Goal: Find contact information: Find contact information

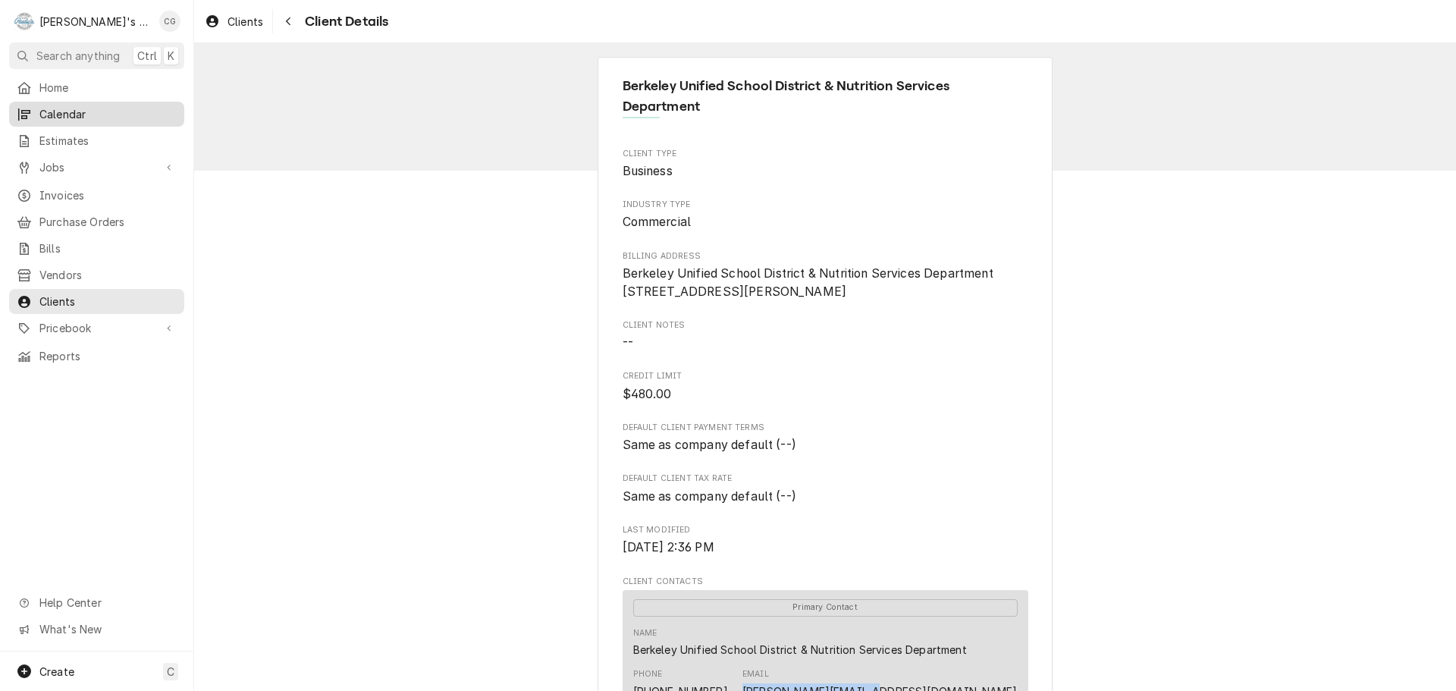
scroll to position [303, 0]
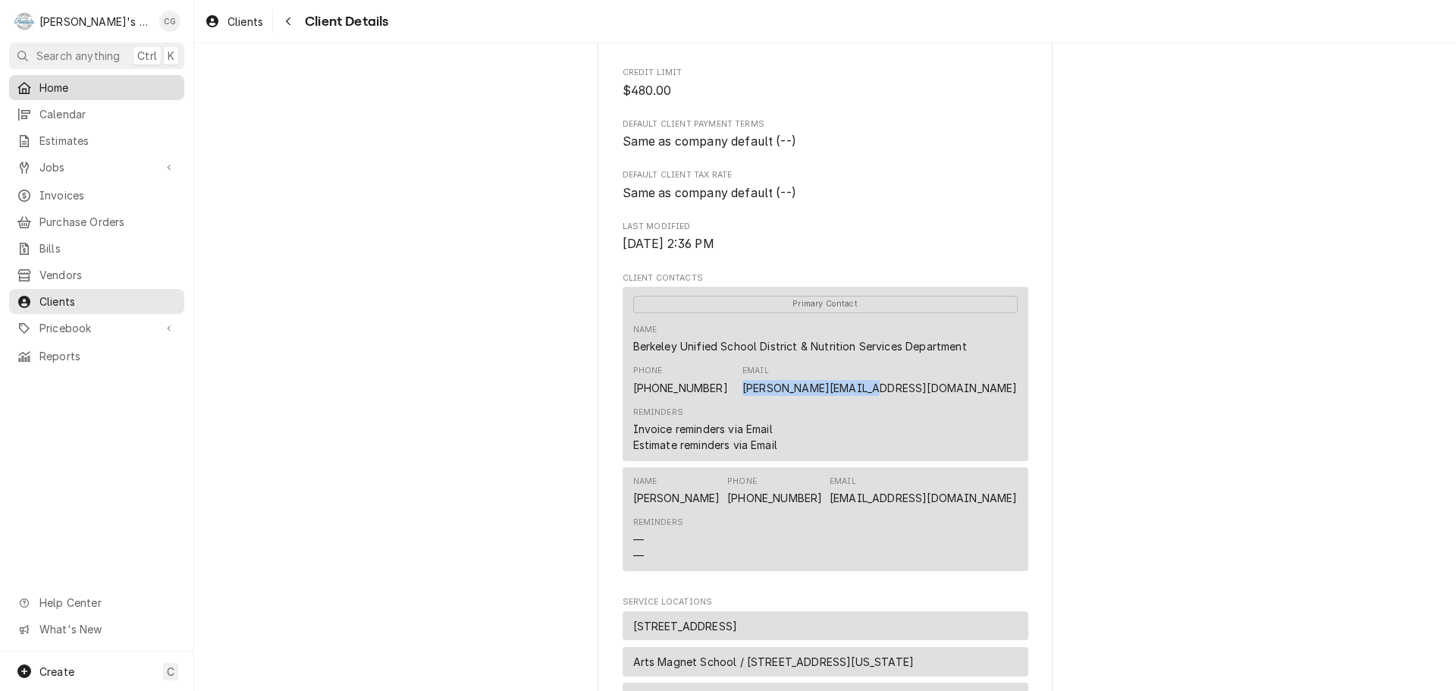
click at [62, 87] on span "Home" at bounding box center [107, 88] width 137 height 16
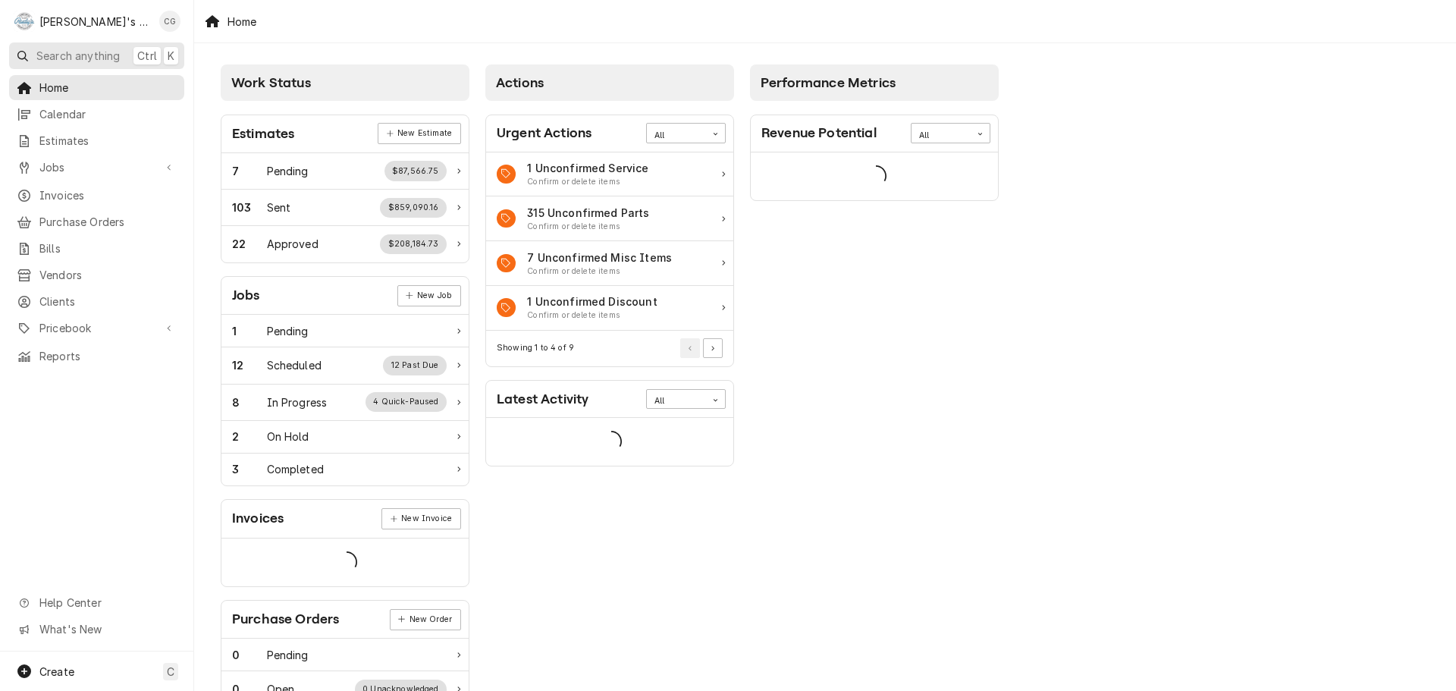
click at [76, 55] on span "Search anything" at bounding box center [77, 56] width 83 height 16
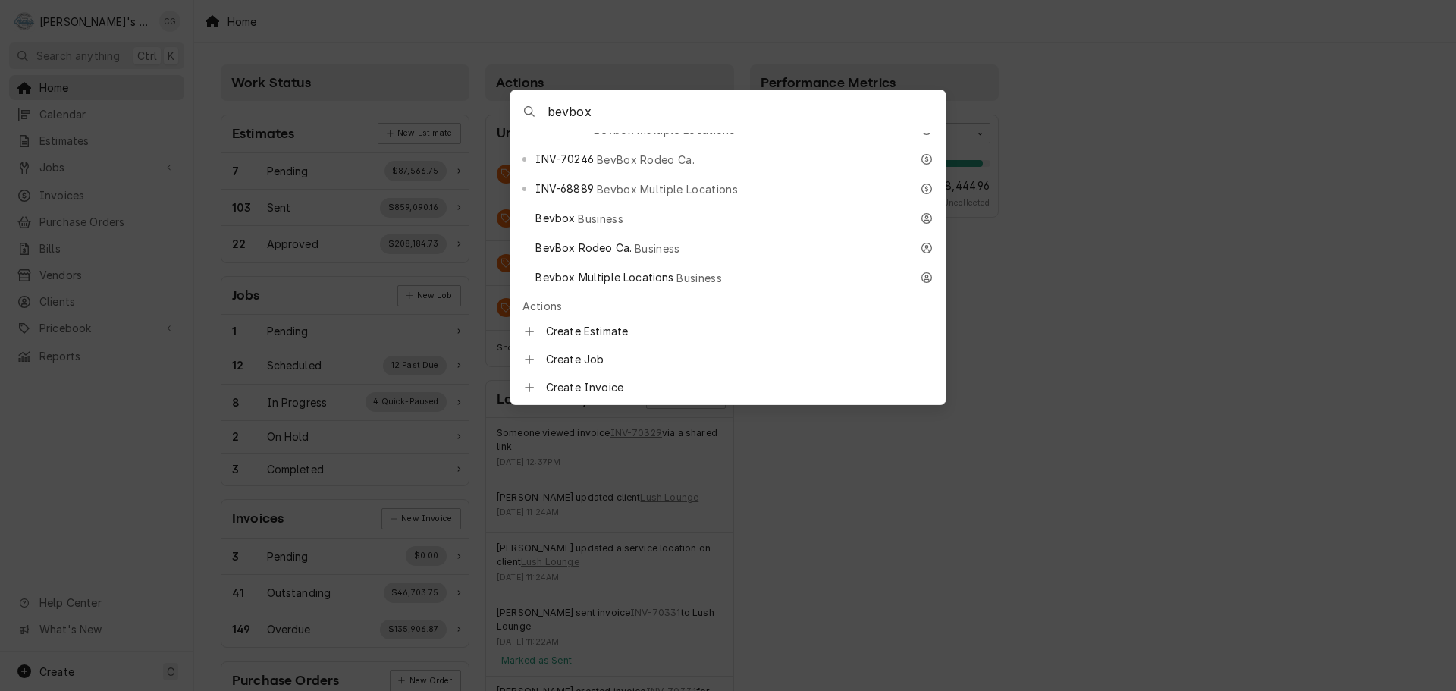
scroll to position [1138, 0]
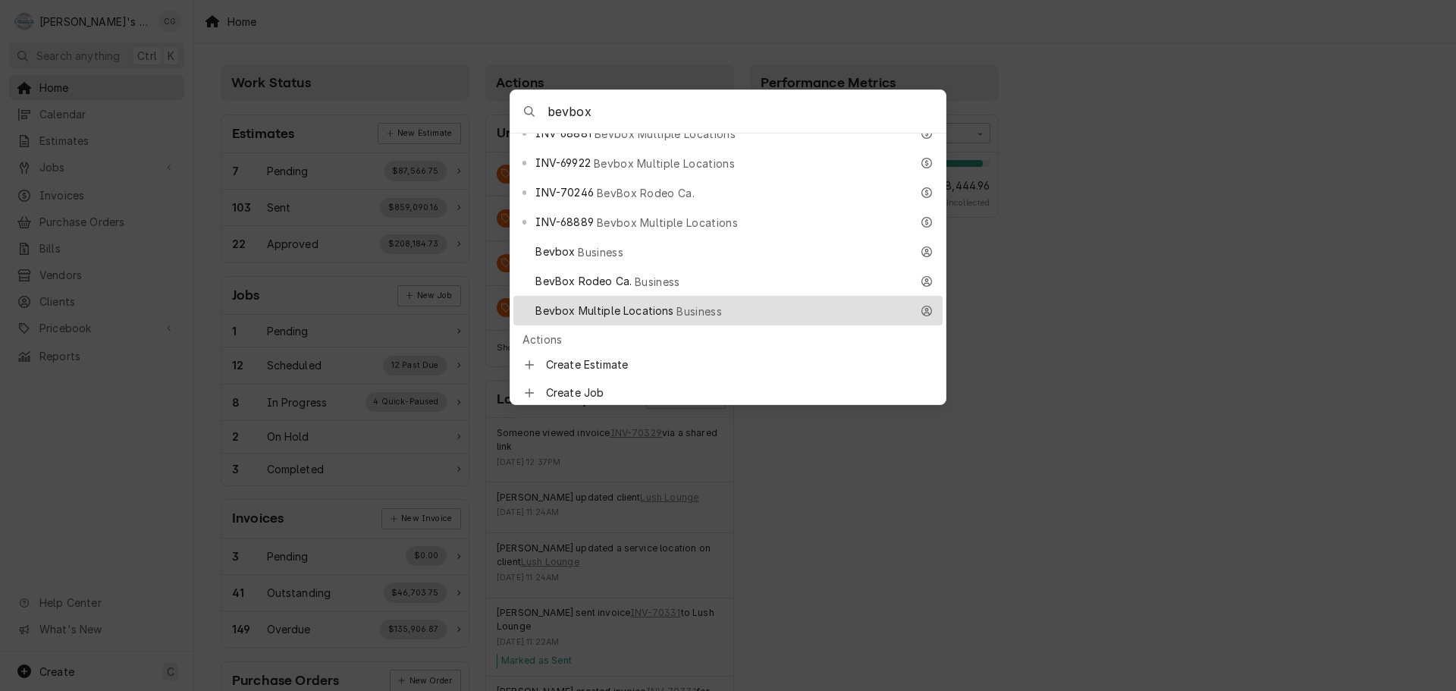
type input "bevbox"
click at [670, 303] on span "Bevbox Multiple Locations" at bounding box center [604, 311] width 138 height 16
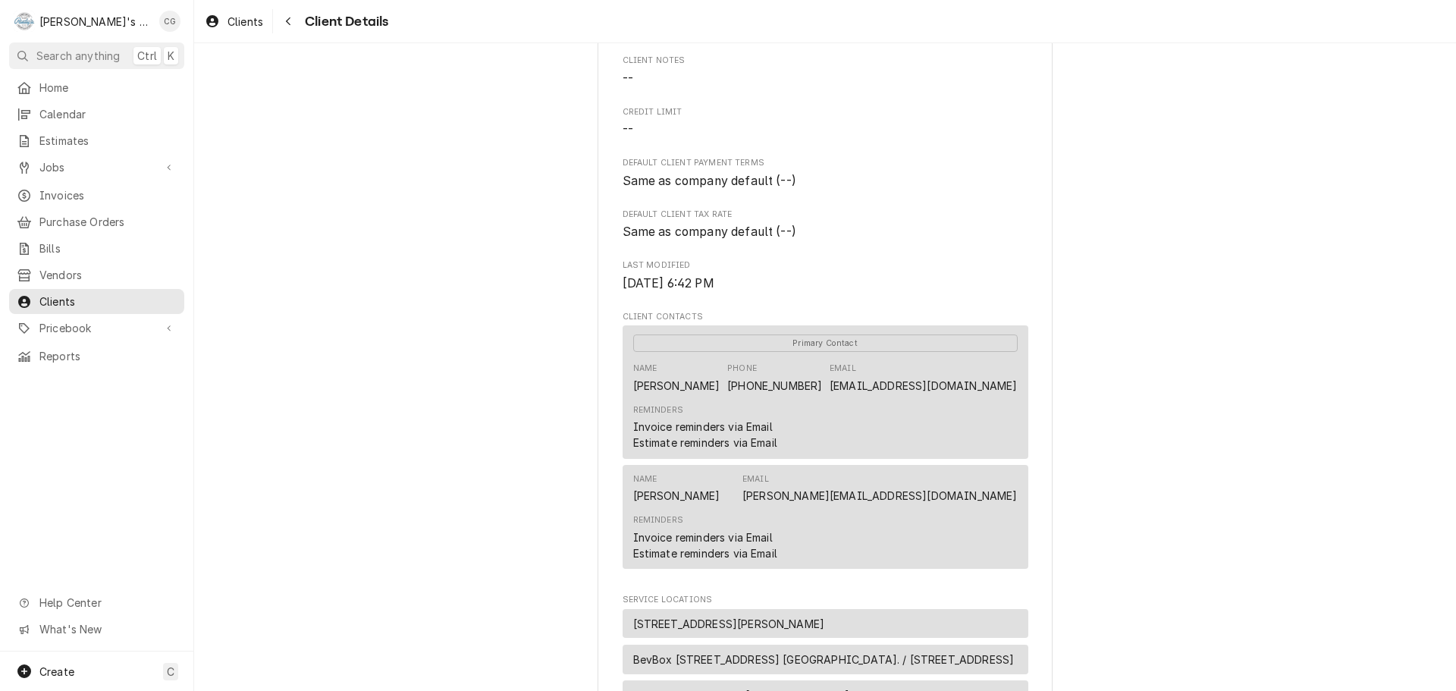
scroll to position [228, 0]
drag, startPoint x: 905, startPoint y: 494, endPoint x: 1012, endPoint y: 496, distance: 107.0
click at [1012, 496] on div "Name David Email david@bevbox.com Reminders Invoice reminders via Email Estimat…" at bounding box center [826, 515] width 406 height 104
copy link "david@bevbox.com"
click at [78, 83] on span "Home" at bounding box center [107, 88] width 137 height 16
